Goal: Download file/media

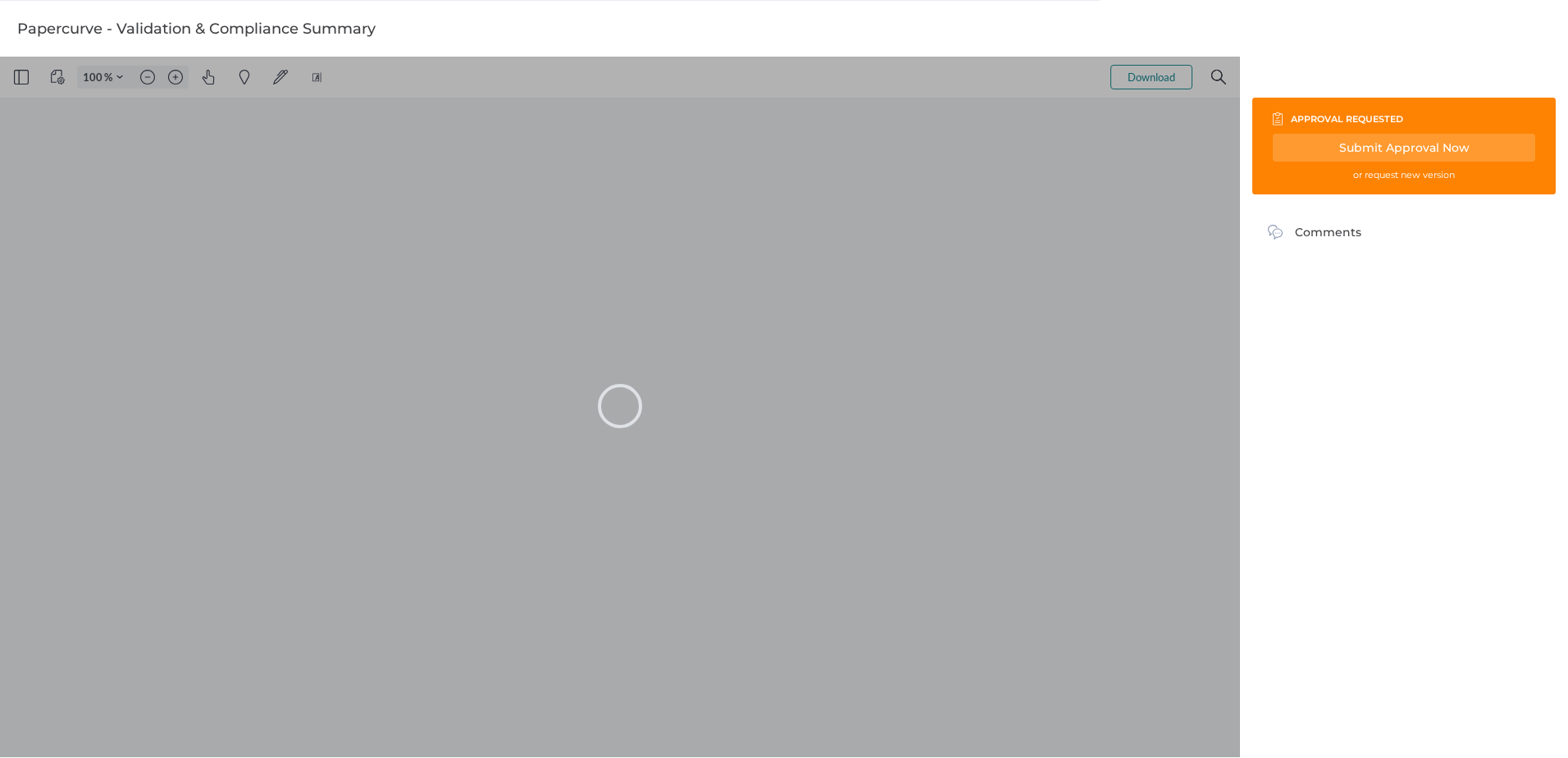
type input "101"
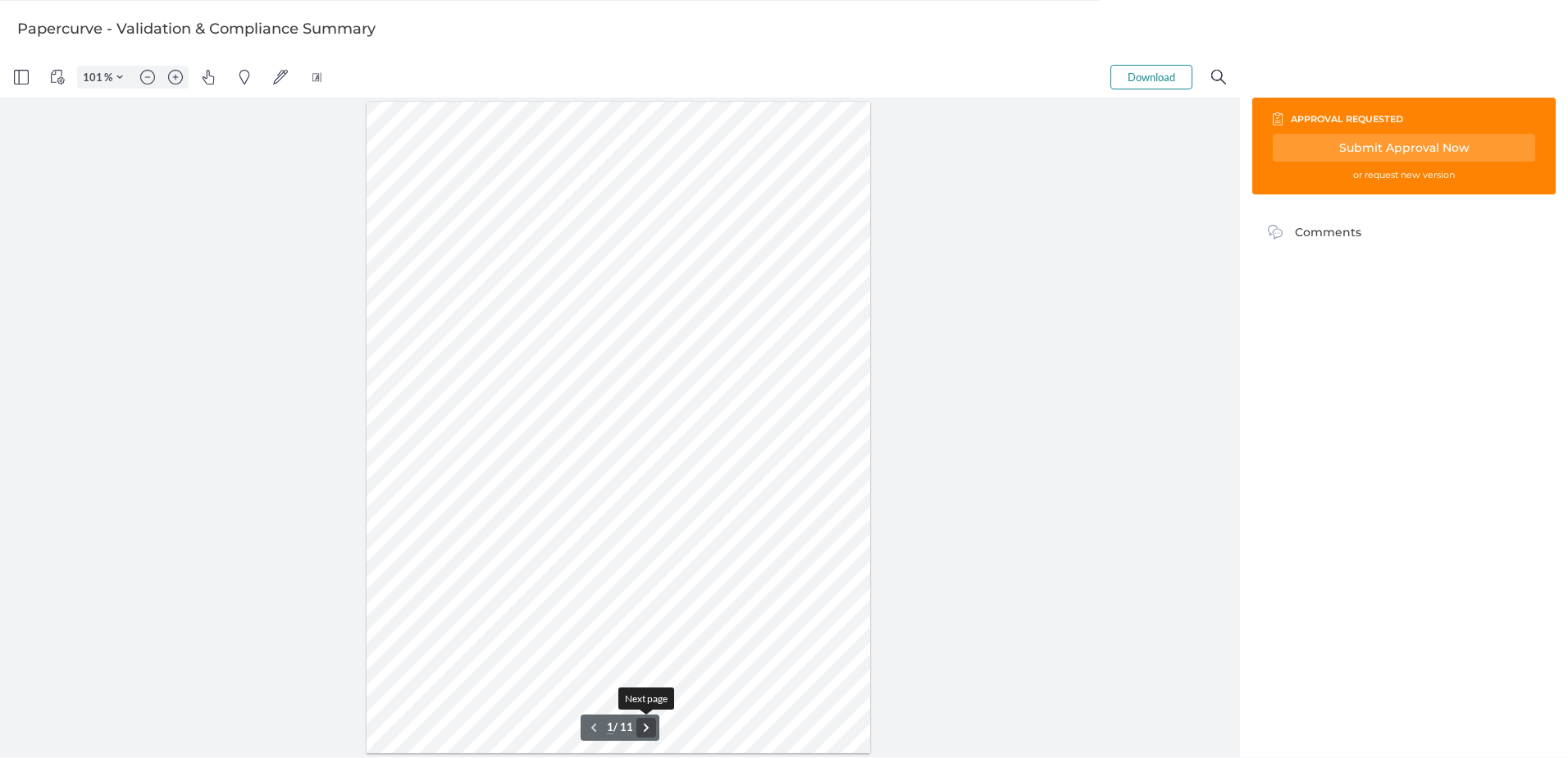
click at [644, 724] on button ".cls-1{fill:#abb0c4;} icon - chevron - right" at bounding box center [646, 727] width 20 height 20
click at [647, 723] on button ".cls-1{fill:#abb0c4;} icon - chevron - right" at bounding box center [646, 727] width 20 height 20
click at [676, 679] on div at bounding box center [617, 428] width 503 height 652
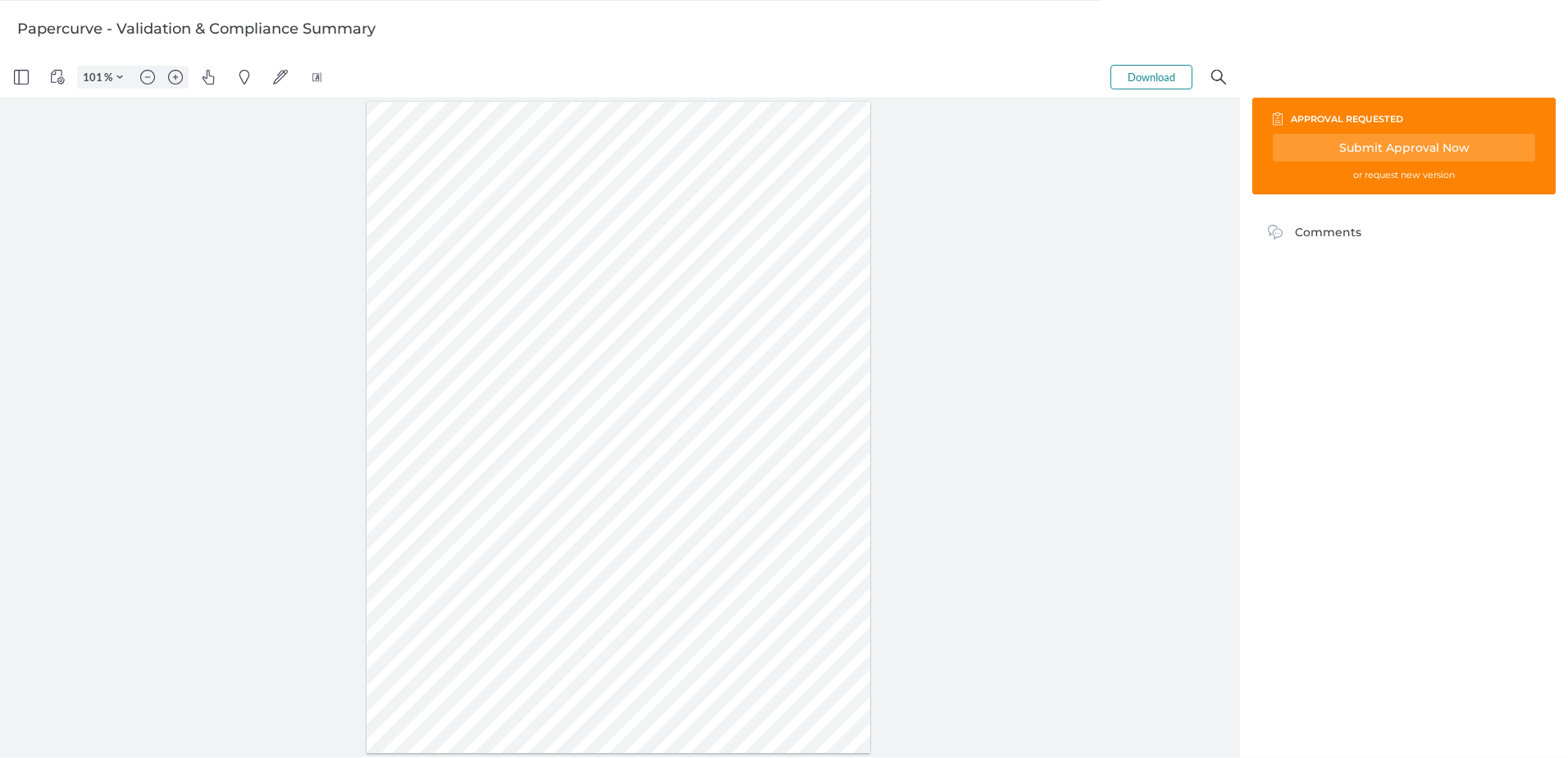
click at [810, 713] on div at bounding box center [617, 428] width 503 height 652
type input "5"
click at [1153, 77] on button "Download" at bounding box center [1151, 77] width 82 height 24
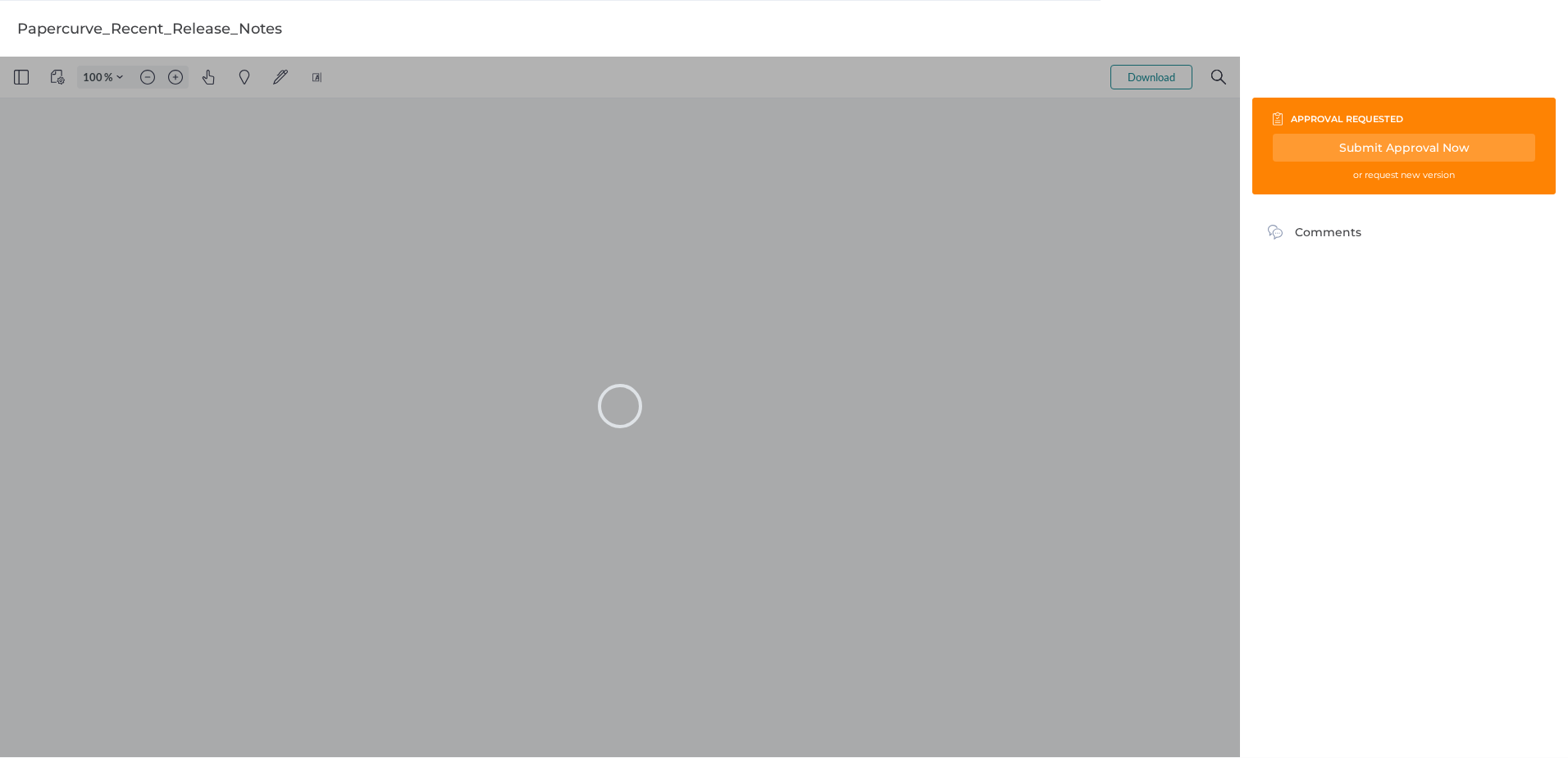
type input "101"
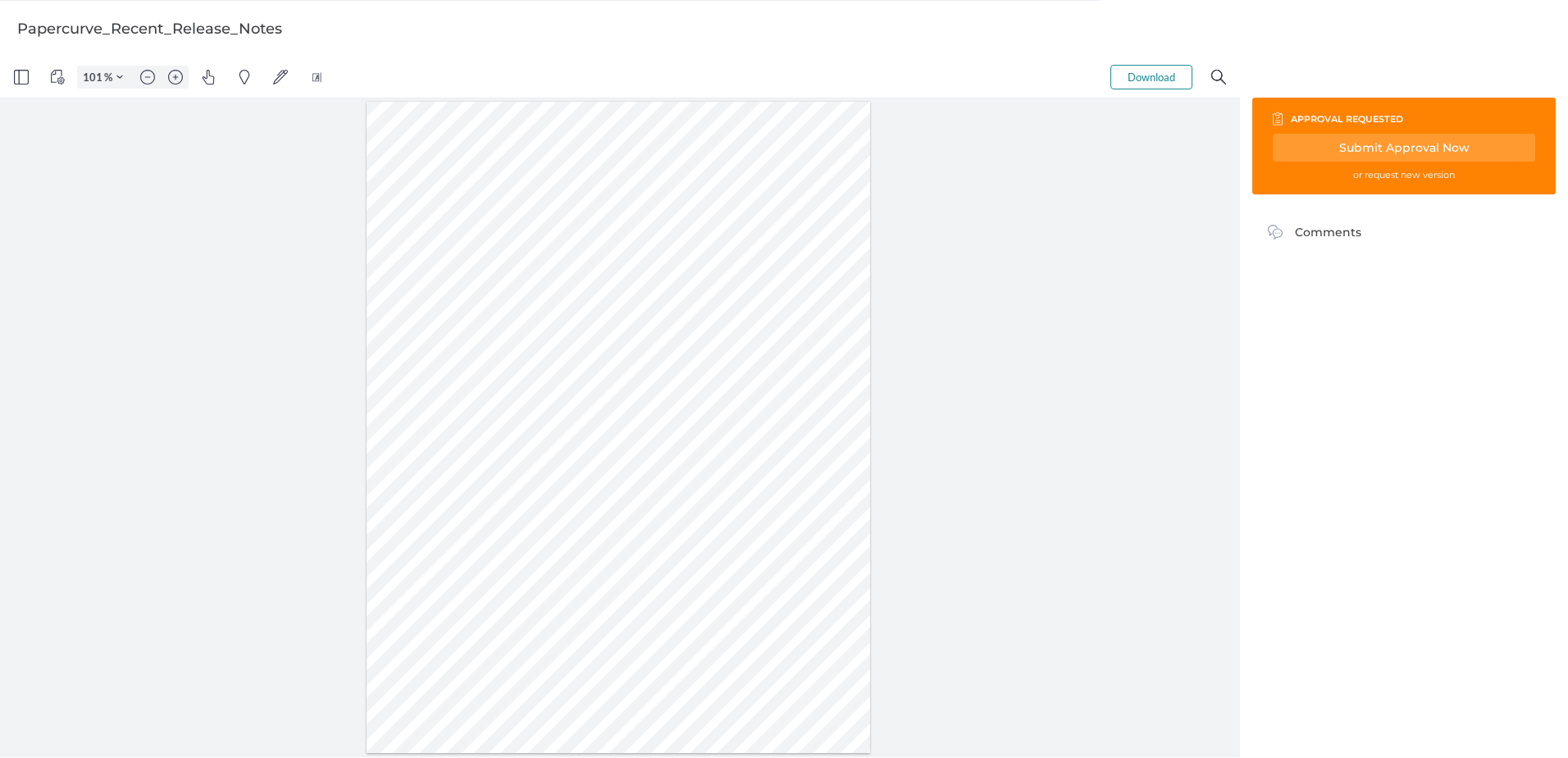
click at [1159, 70] on button "Download" at bounding box center [1151, 77] width 82 height 24
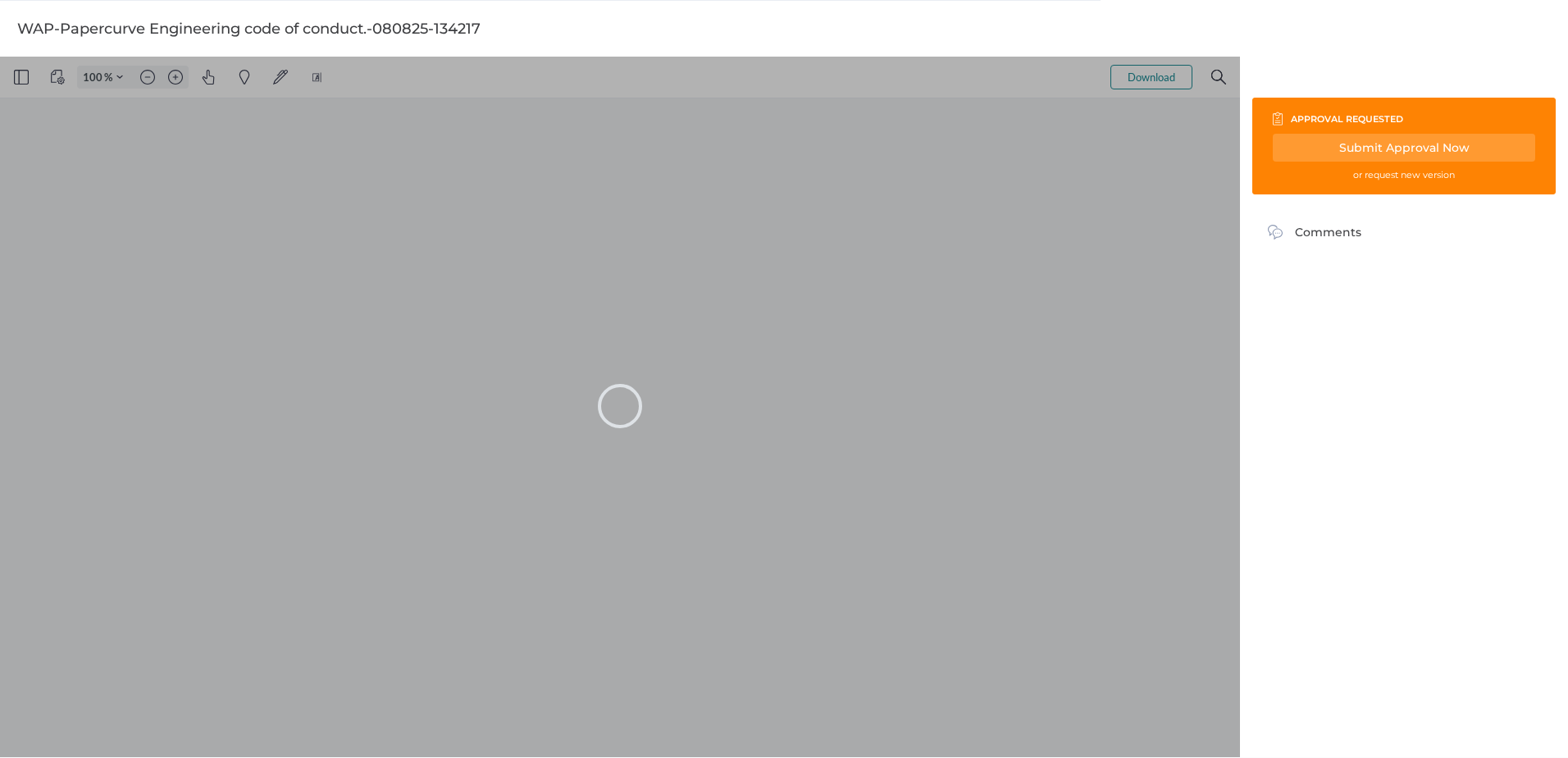
type input "101"
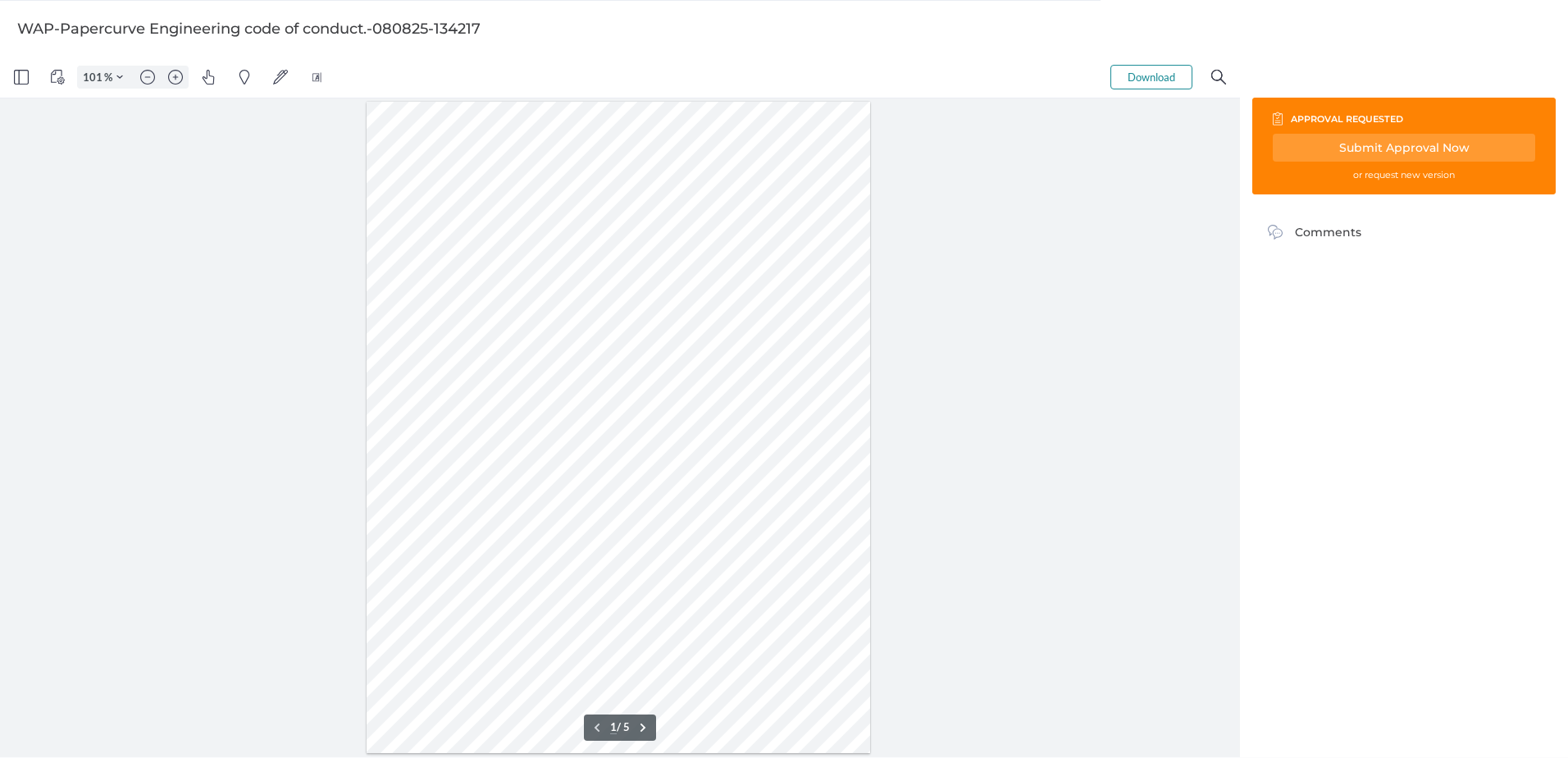
click at [1143, 76] on button "Download" at bounding box center [1151, 77] width 82 height 24
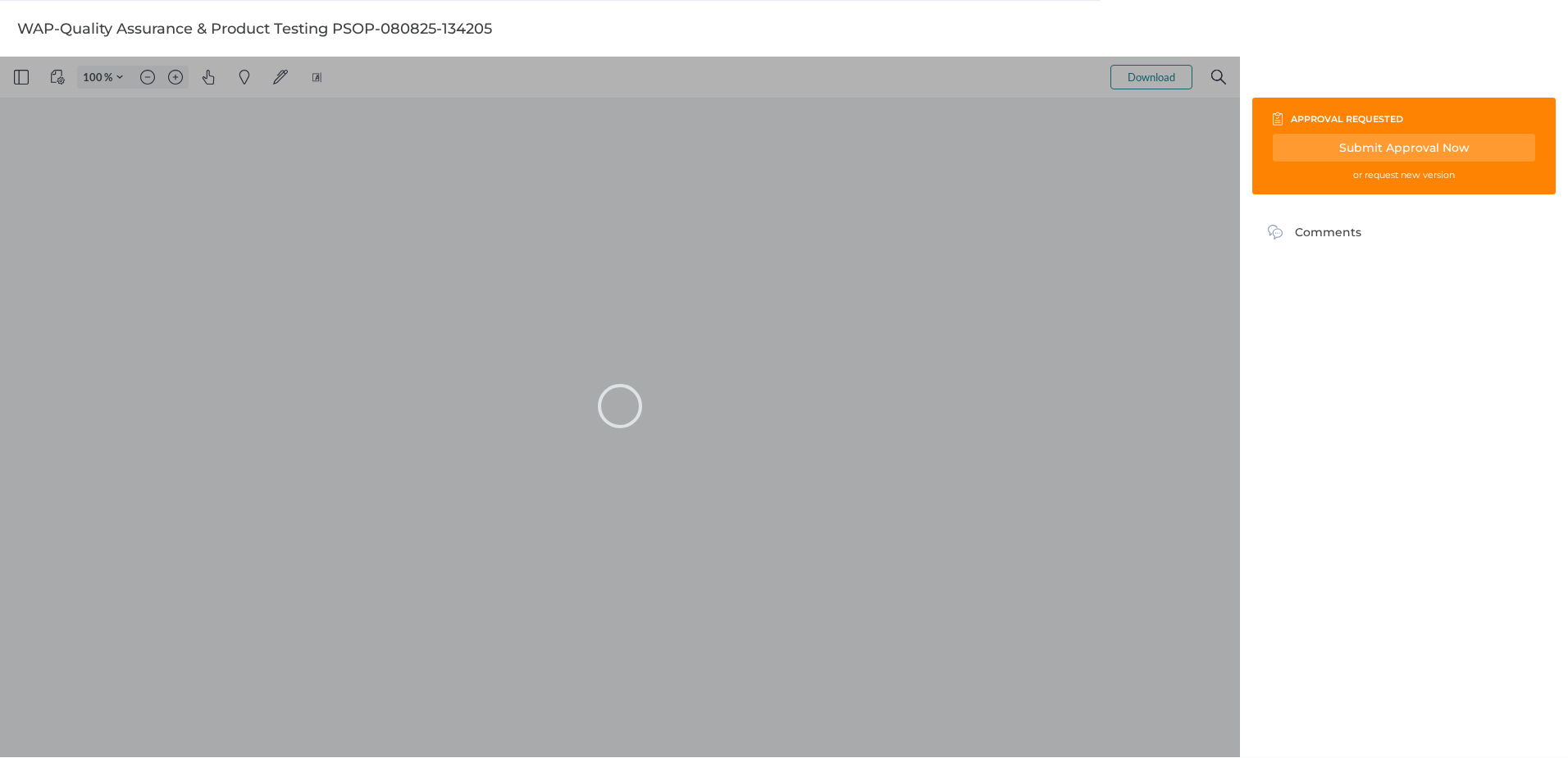
type input "101"
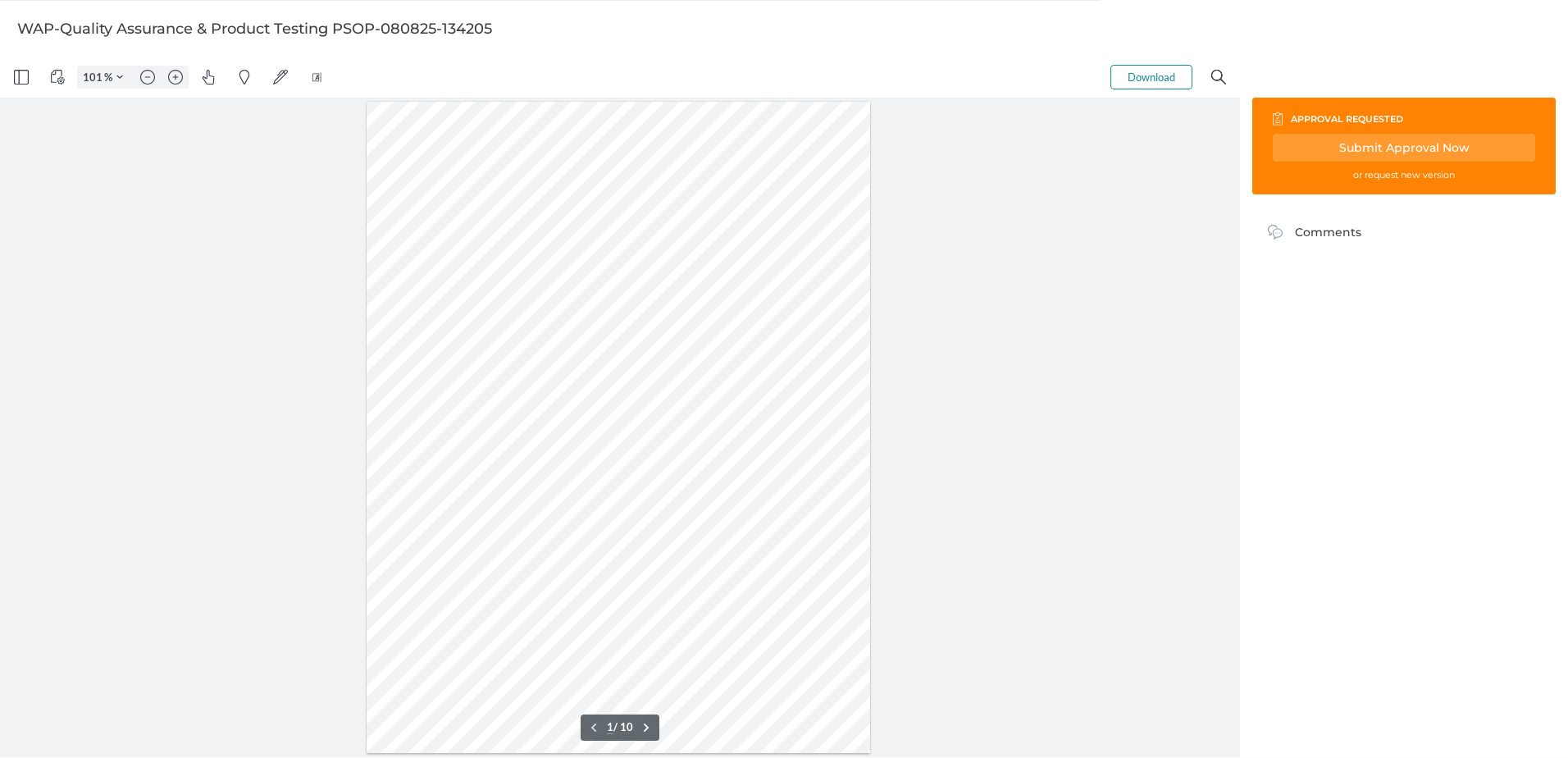
click at [1137, 78] on button "Download" at bounding box center [1151, 77] width 82 height 24
